Goal: Complete application form: Complete application form

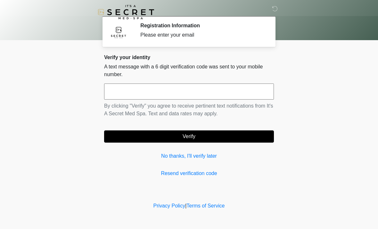
click at [188, 91] on input "text" at bounding box center [189, 91] width 170 height 16
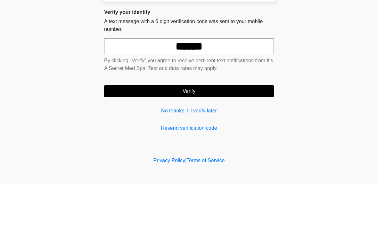
type input "******"
click at [205, 130] on button "Verify" at bounding box center [189, 136] width 170 height 12
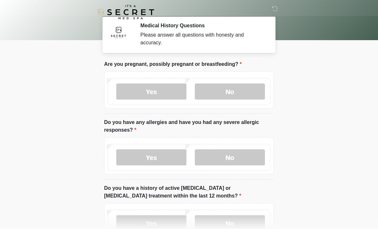
click at [235, 91] on label "No" at bounding box center [230, 91] width 70 height 16
click at [238, 159] on label "No" at bounding box center [230, 157] width 70 height 16
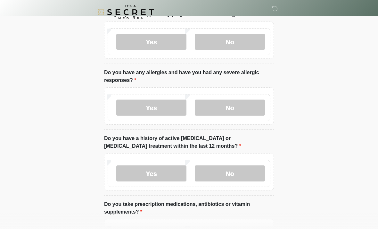
scroll to position [50, 0]
click at [241, 175] on label "No" at bounding box center [230, 173] width 70 height 16
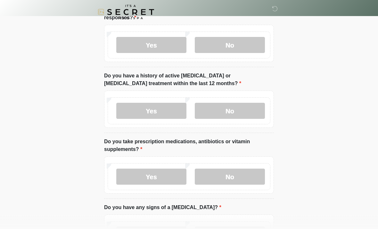
scroll to position [113, 0]
click at [239, 178] on label "No" at bounding box center [230, 176] width 70 height 16
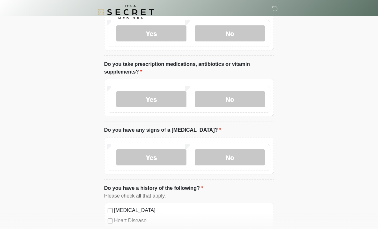
scroll to position [191, 0]
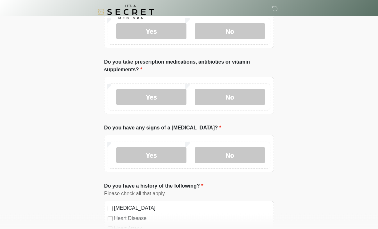
click at [236, 157] on label "No" at bounding box center [230, 155] width 70 height 16
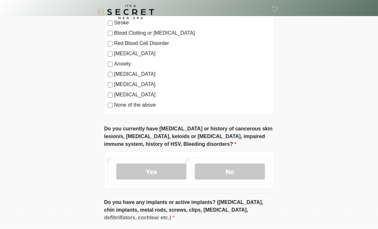
scroll to position [408, 0]
click at [233, 173] on label "No" at bounding box center [230, 171] width 70 height 16
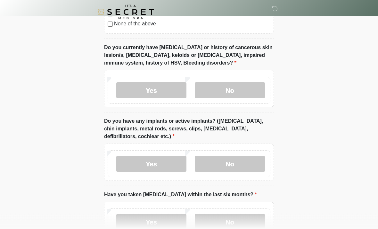
click at [236, 167] on label "No" at bounding box center [230, 164] width 70 height 16
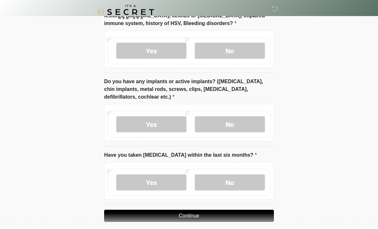
scroll to position [534, 0]
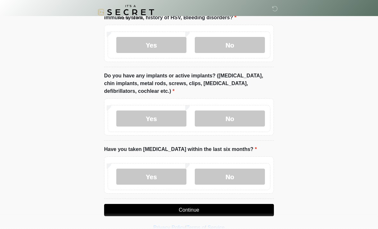
click at [242, 178] on label "No" at bounding box center [230, 176] width 70 height 16
click at [210, 207] on button "Continue" at bounding box center [189, 210] width 170 height 12
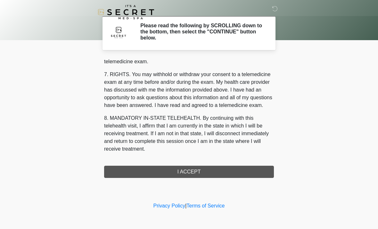
scroll to position [272, 0]
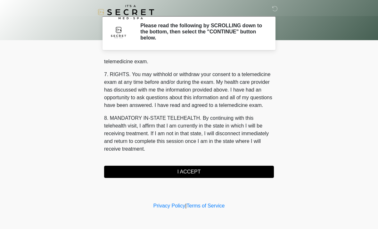
click at [204, 173] on button "I ACCEPT" at bounding box center [189, 171] width 170 height 12
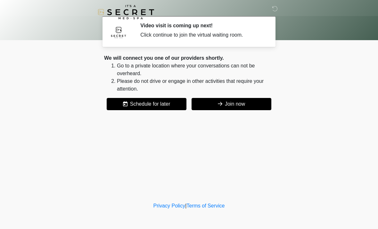
click at [245, 105] on button "Join now" at bounding box center [232, 104] width 80 height 12
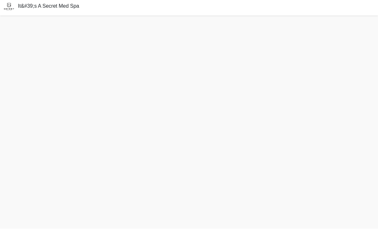
scroll to position [22, 0]
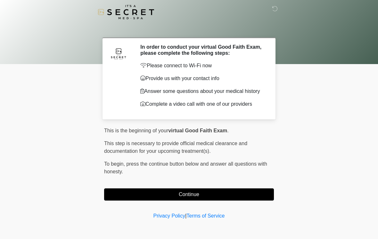
click at [242, 195] on button "Continue" at bounding box center [189, 195] width 170 height 12
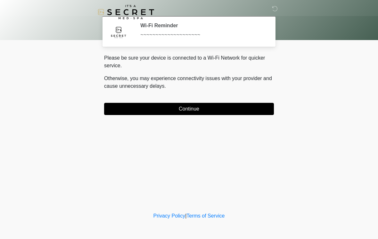
click at [241, 108] on button "Continue" at bounding box center [189, 109] width 170 height 12
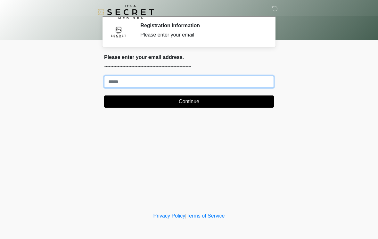
click at [191, 80] on input "Where should we email your treatment plan?" at bounding box center [189, 82] width 170 height 12
type input "*"
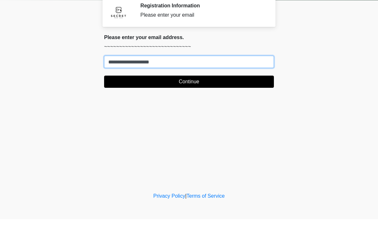
type input "**********"
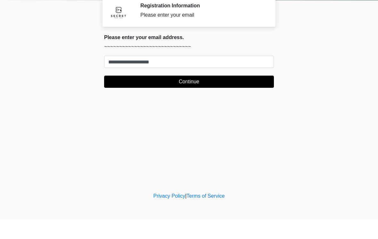
click at [116, 96] on button "Continue" at bounding box center [189, 102] width 170 height 12
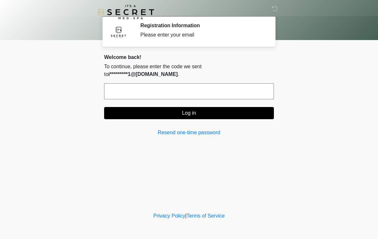
click at [142, 85] on input "text" at bounding box center [189, 91] width 170 height 16
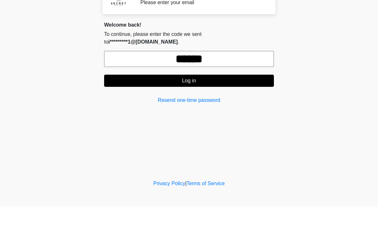
type input "******"
click at [153, 107] on button "Log in" at bounding box center [189, 113] width 170 height 12
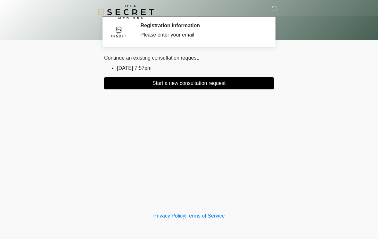
click at [128, 71] on li "2025/08/20 7:57pm" at bounding box center [195, 68] width 157 height 8
click at [129, 72] on div "Continue an existing consultation request: 2025/08/20 7:57pm Start a new consul…" at bounding box center [189, 71] width 170 height 35
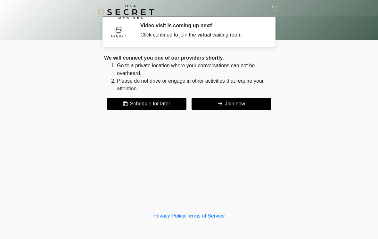
click at [253, 109] on button "Join now" at bounding box center [232, 104] width 80 height 12
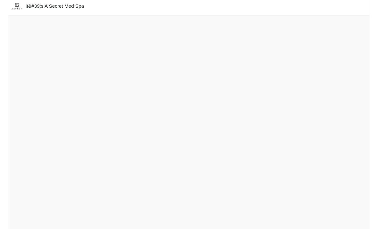
scroll to position [22, 0]
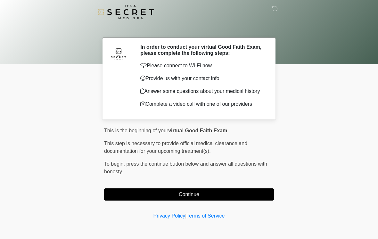
click at [267, 201] on button "Continue" at bounding box center [189, 195] width 170 height 12
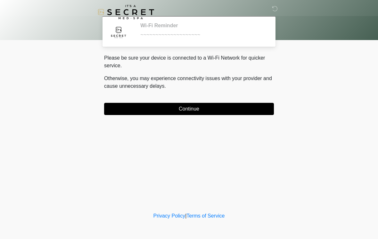
click at [264, 113] on button "Continue" at bounding box center [189, 109] width 170 height 12
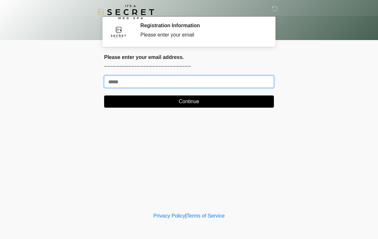
click at [256, 81] on input "Where should we email your treatment plan?" at bounding box center [189, 82] width 170 height 12
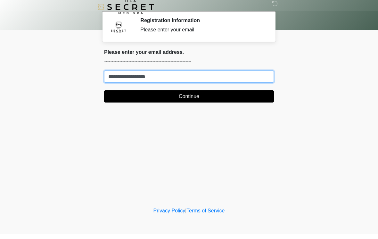
type input "**********"
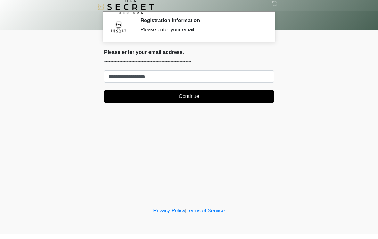
click at [243, 96] on button "Continue" at bounding box center [189, 102] width 170 height 12
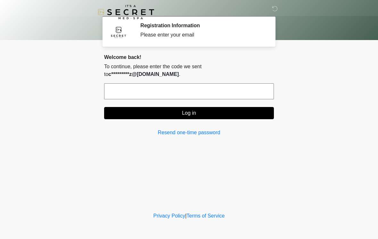
click at [234, 86] on input "text" at bounding box center [189, 91] width 170 height 16
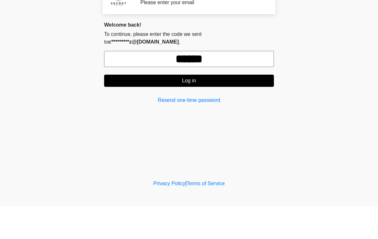
type input "******"
click at [219, 107] on button "Log in" at bounding box center [189, 113] width 170 height 12
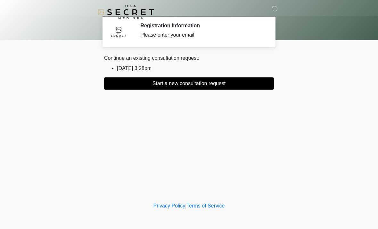
click at [203, 85] on button "Start a new consultation request" at bounding box center [189, 83] width 170 height 12
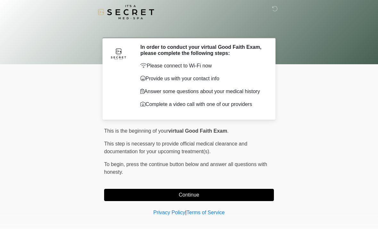
click at [169, 201] on button "Continue" at bounding box center [189, 195] width 170 height 12
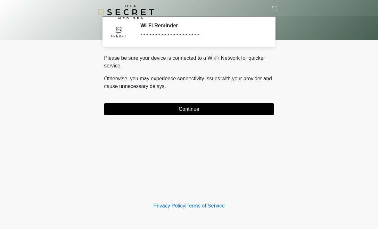
click at [168, 113] on button "Continue" at bounding box center [189, 109] width 170 height 12
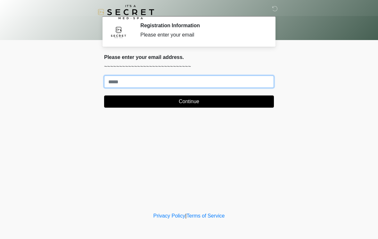
click at [193, 82] on input "Where should we email your treatment plan?" at bounding box center [189, 82] width 170 height 12
type input "**********"
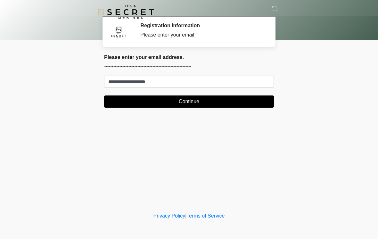
click at [256, 99] on button "Continue" at bounding box center [189, 102] width 170 height 12
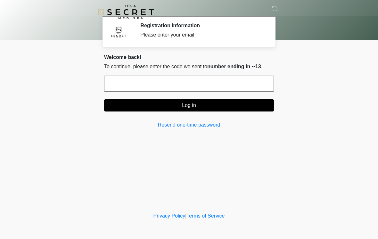
click at [253, 86] on input "text" at bounding box center [189, 84] width 170 height 16
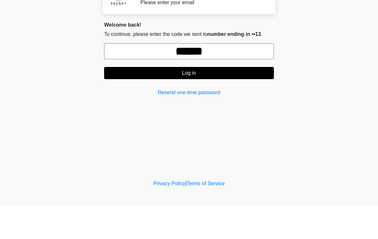
type input "******"
click at [234, 99] on button "Log in" at bounding box center [189, 105] width 170 height 12
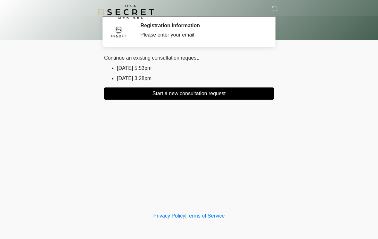
click at [256, 89] on button "Start a new consultation request" at bounding box center [189, 94] width 170 height 12
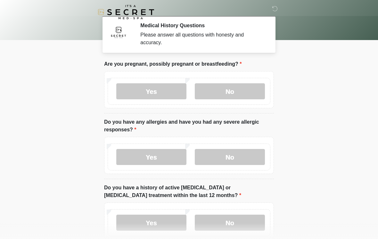
click at [248, 95] on label "No" at bounding box center [230, 91] width 70 height 16
click at [248, 156] on label "No" at bounding box center [230, 157] width 70 height 16
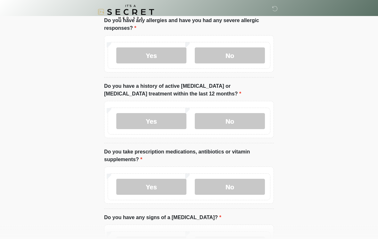
click at [245, 122] on label "No" at bounding box center [230, 122] width 70 height 16
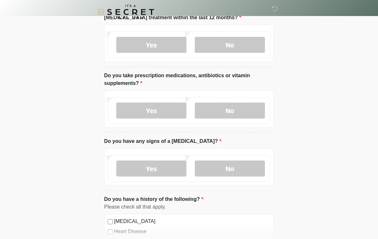
scroll to position [178, 0]
click at [253, 113] on label "No" at bounding box center [230, 111] width 70 height 16
click at [244, 167] on label "No" at bounding box center [230, 168] width 70 height 16
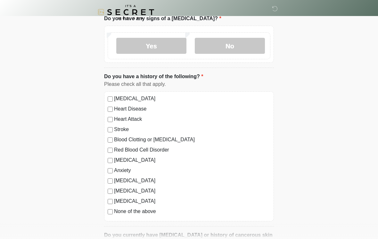
scroll to position [352, 0]
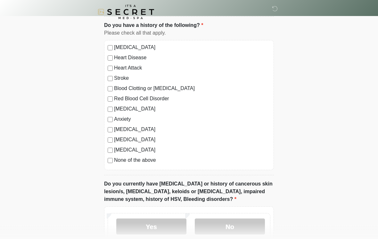
click at [106, 160] on div "[MEDICAL_DATA] Heart Disease Heart Attack Stroke Blood Clotting or [MEDICAL_DAT…" at bounding box center [189, 105] width 170 height 130
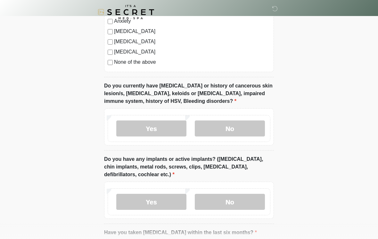
scroll to position [450, 0]
click at [248, 127] on label "No" at bounding box center [230, 129] width 70 height 16
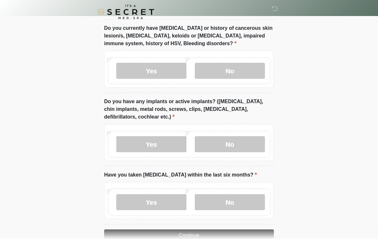
click at [162, 141] on label "Yes" at bounding box center [151, 145] width 70 height 16
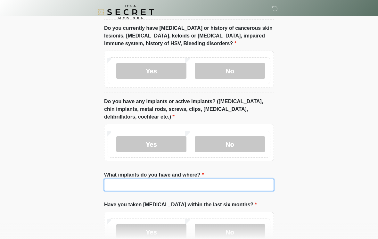
click at [232, 181] on input "What implants do you have and where?" at bounding box center [189, 185] width 170 height 12
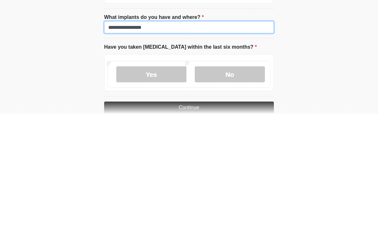
scroll to position [541, 0]
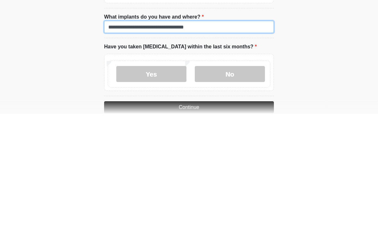
type input "**********"
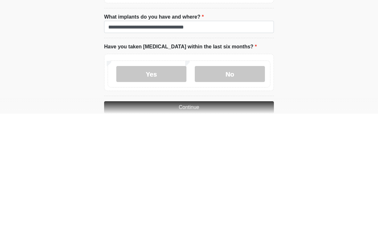
click at [246, 191] on label "No" at bounding box center [230, 199] width 70 height 16
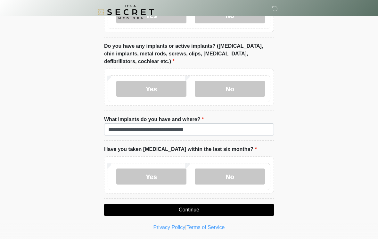
click at [193, 208] on button "Continue" at bounding box center [189, 210] width 170 height 12
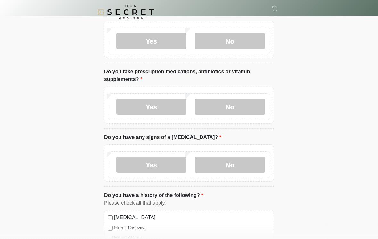
scroll to position [0, 0]
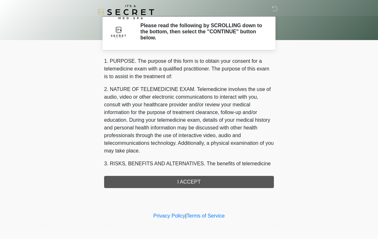
click at [209, 185] on div "1. PURPOSE. The purpose of this form is to obtain your consent for a telemedici…" at bounding box center [189, 122] width 170 height 131
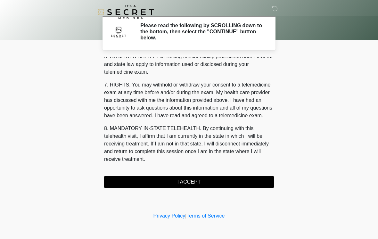
click at [193, 182] on button "I ACCEPT" at bounding box center [189, 182] width 170 height 12
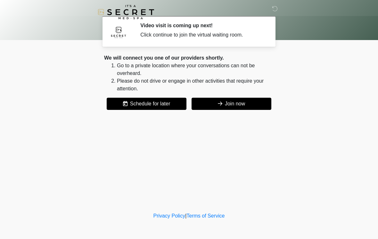
click at [239, 104] on button "Join now" at bounding box center [232, 104] width 80 height 12
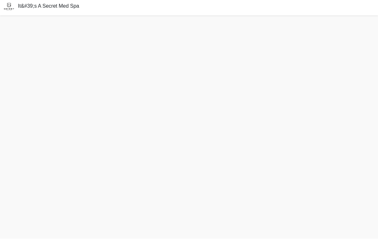
scroll to position [12, 0]
